Goal: Information Seeking & Learning: Learn about a topic

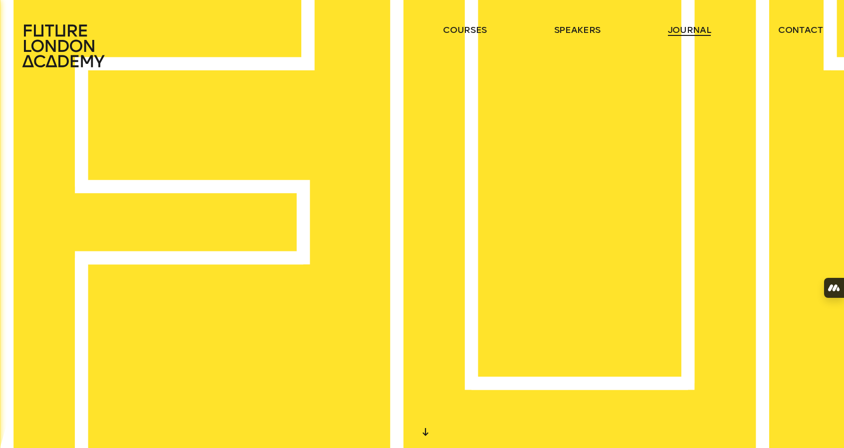
click at [678, 28] on link "journal" at bounding box center [689, 30] width 43 height 12
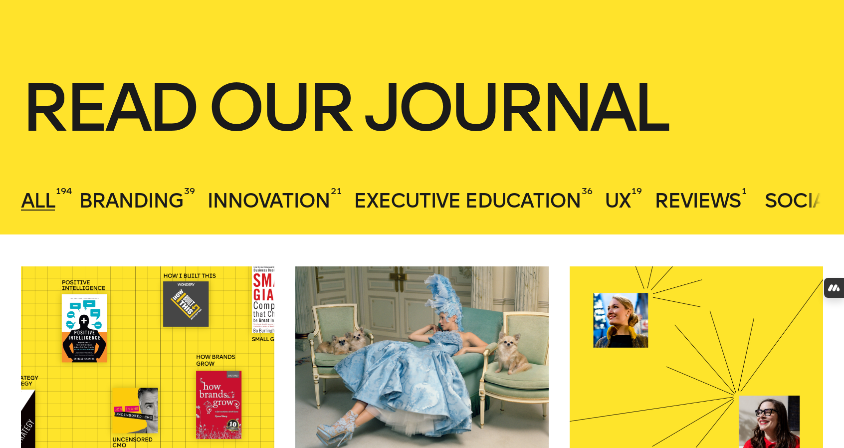
scroll to position [283, 0]
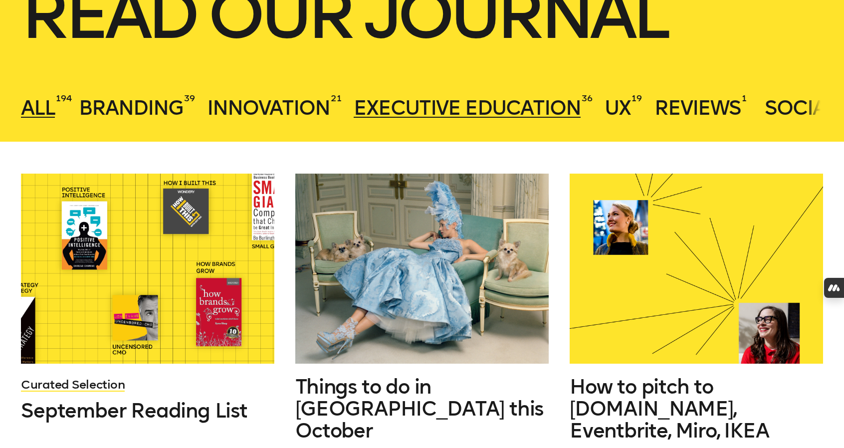
click at [489, 104] on span "Executive Education" at bounding box center [467, 108] width 227 height 24
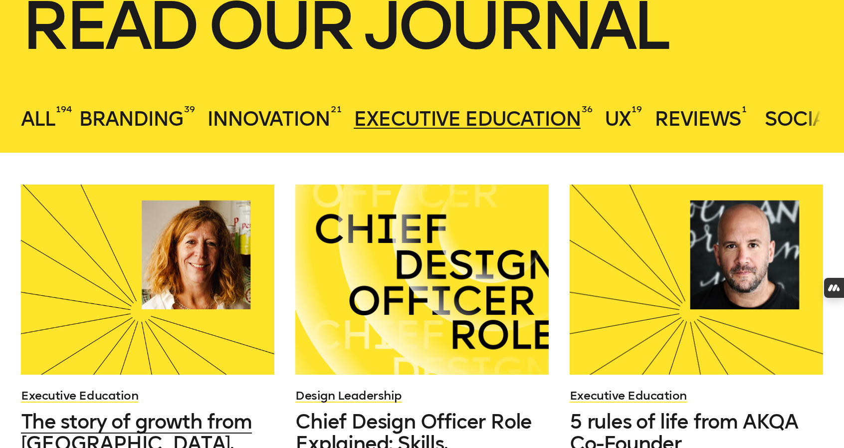
scroll to position [246, 0]
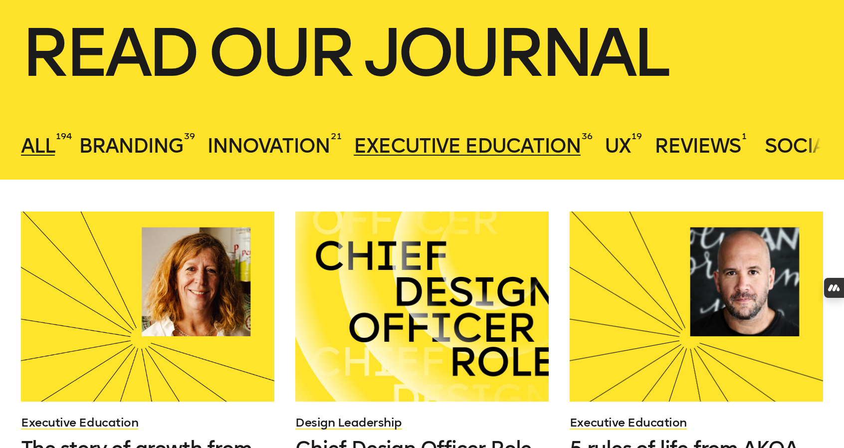
click at [35, 151] on span "All" at bounding box center [38, 146] width 34 height 24
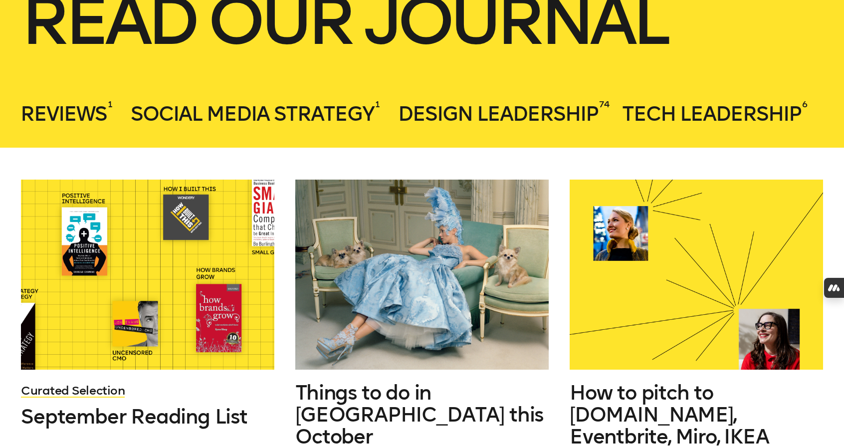
scroll to position [0, 635]
click at [505, 114] on span "Design Leadership" at bounding box center [498, 114] width 200 height 24
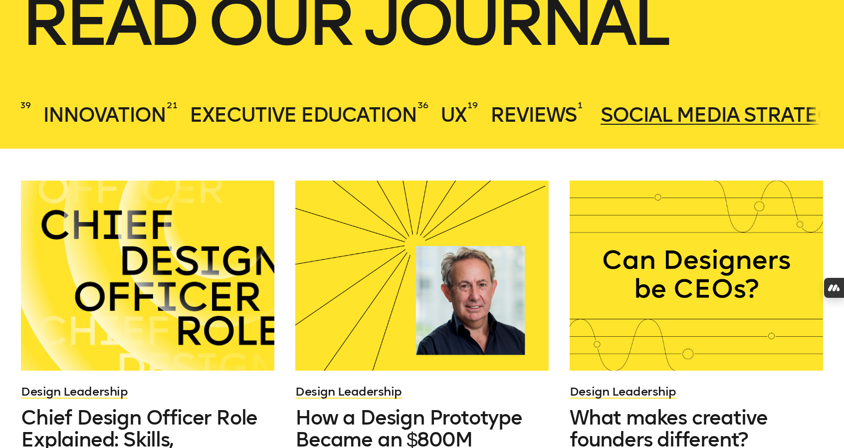
scroll to position [0, 0]
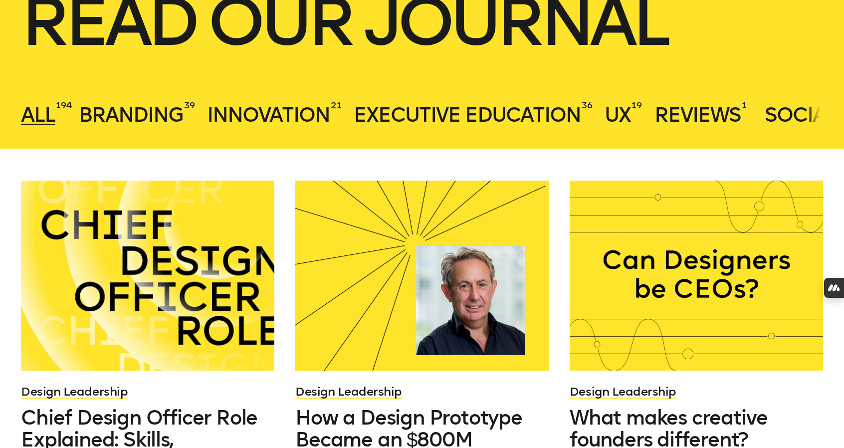
click at [47, 118] on span "All" at bounding box center [38, 115] width 34 height 24
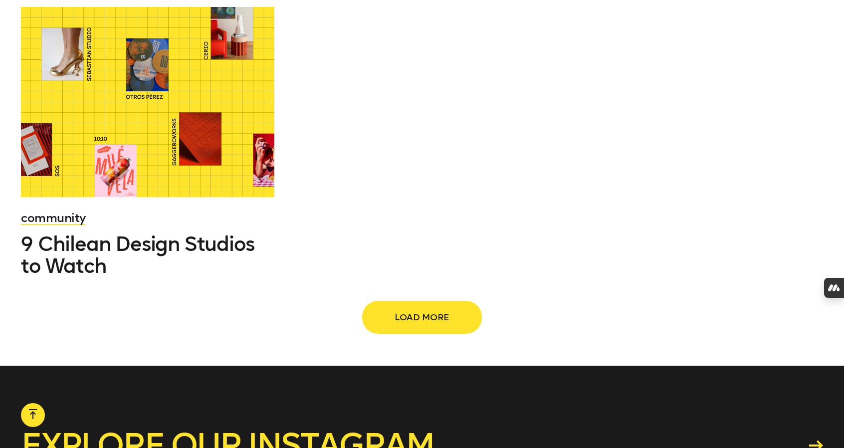
scroll to position [1443, 0]
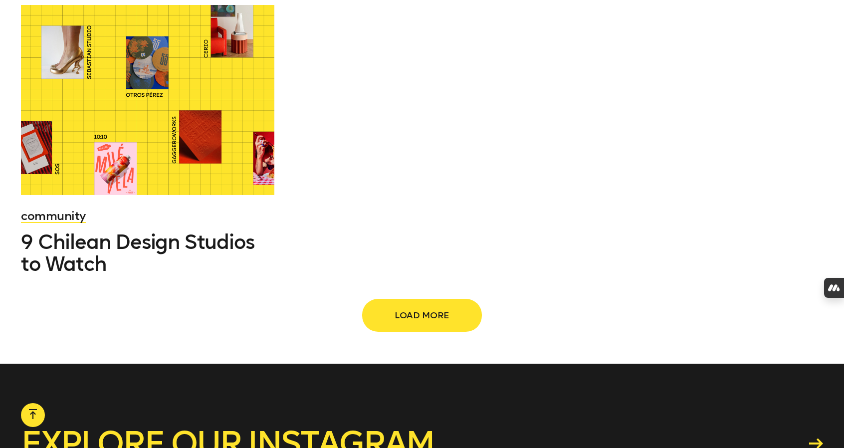
click at [434, 318] on span "Load more" at bounding box center [422, 315] width 88 height 19
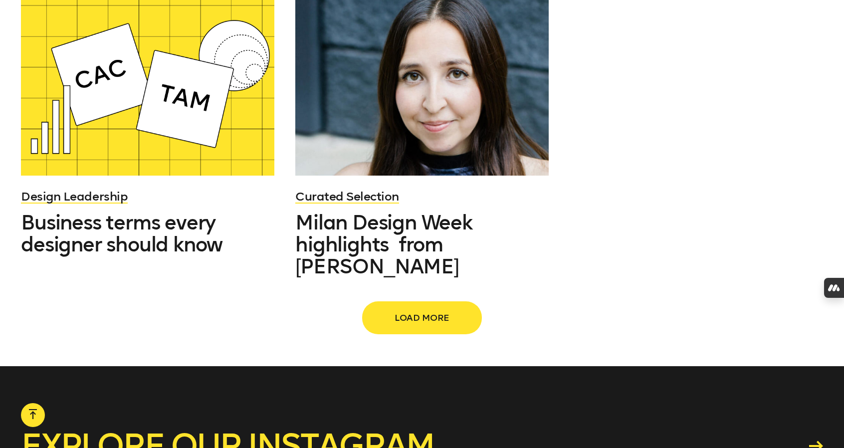
scroll to position [2456, 0]
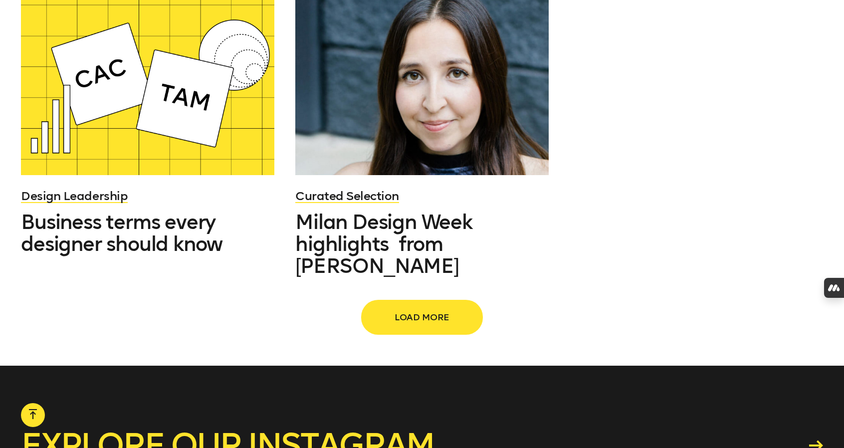
click at [415, 301] on button "Load more" at bounding box center [422, 317] width 120 height 33
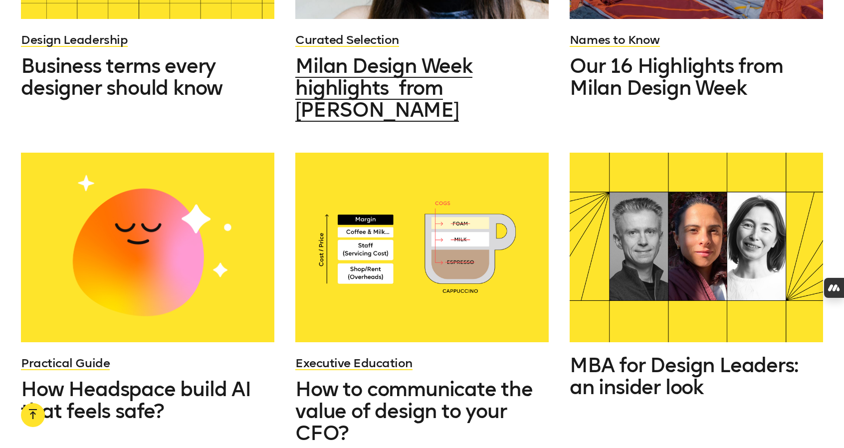
scroll to position [2754, 0]
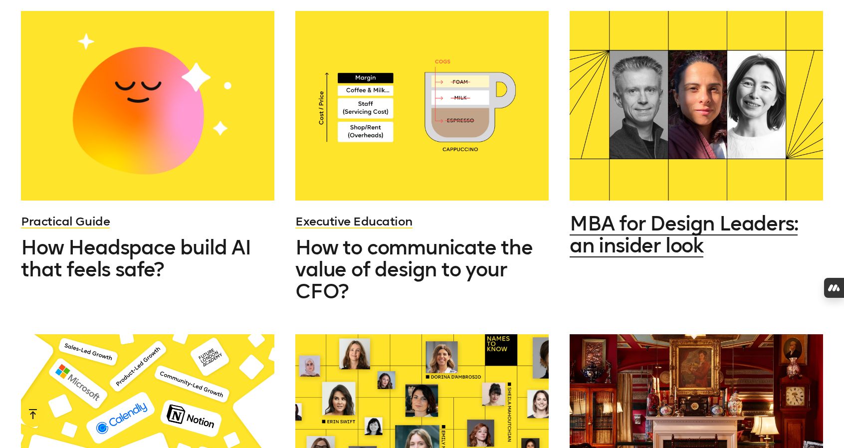
click at [628, 222] on span "MBA for Design Leaders: an insider look" at bounding box center [684, 235] width 228 height 46
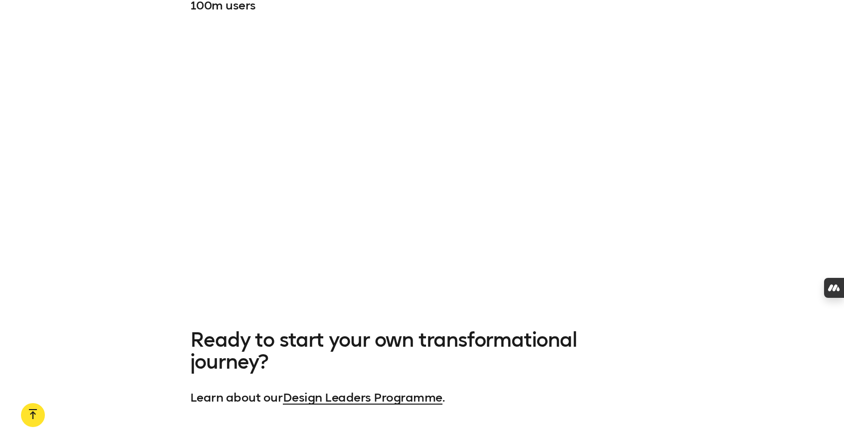
scroll to position [1209, 0]
